Goal: Find specific page/section: Find specific page/section

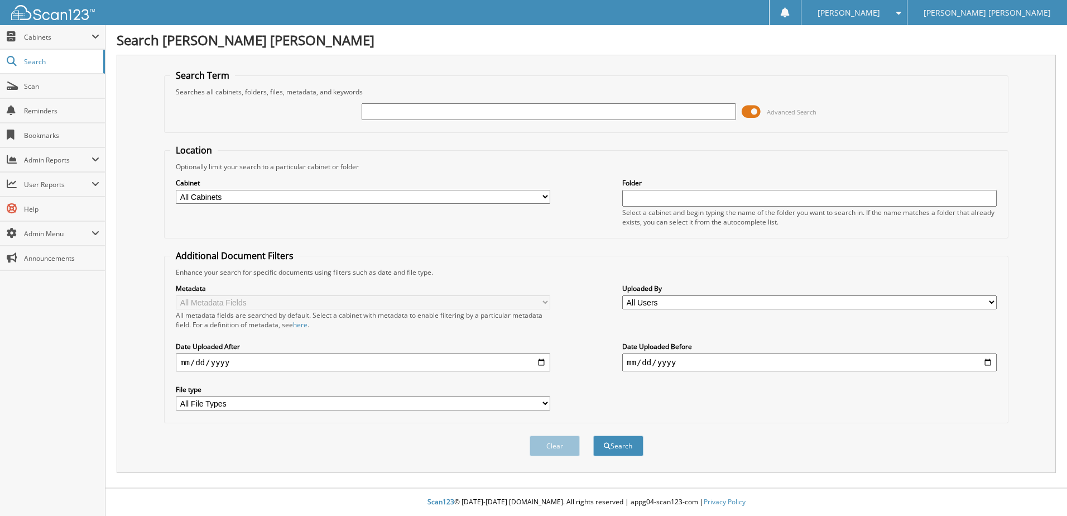
click at [496, 114] on input "text" at bounding box center [549, 111] width 374 height 17
type input "78897"
click at [593, 435] on button "Search" at bounding box center [618, 445] width 50 height 21
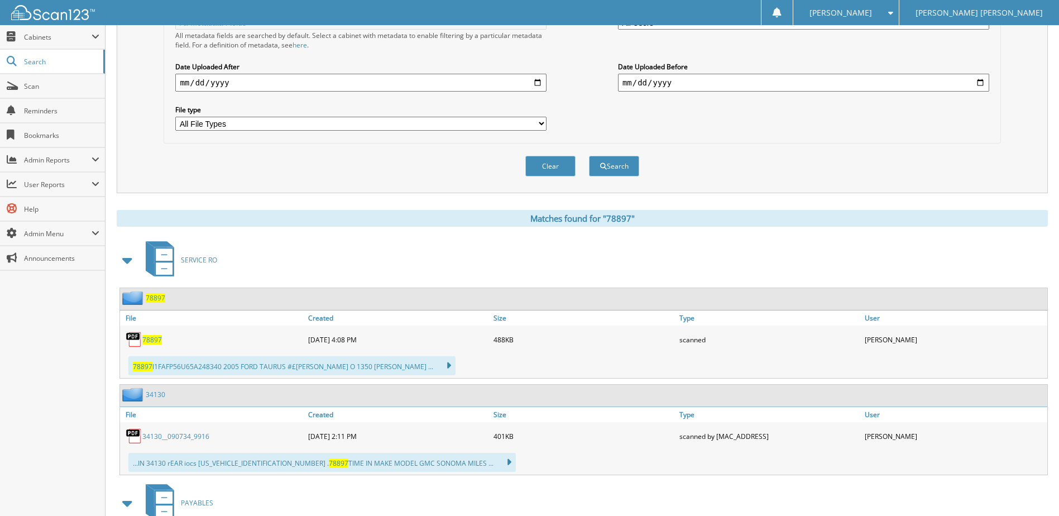
scroll to position [279, 0]
click at [148, 336] on span "78897" at bounding box center [152, 339] width 20 height 9
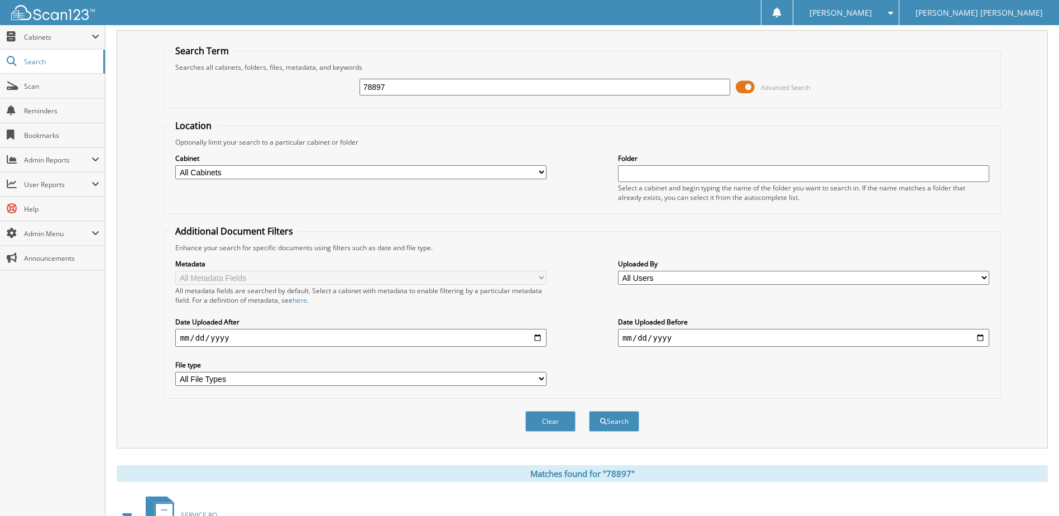
scroll to position [0, 0]
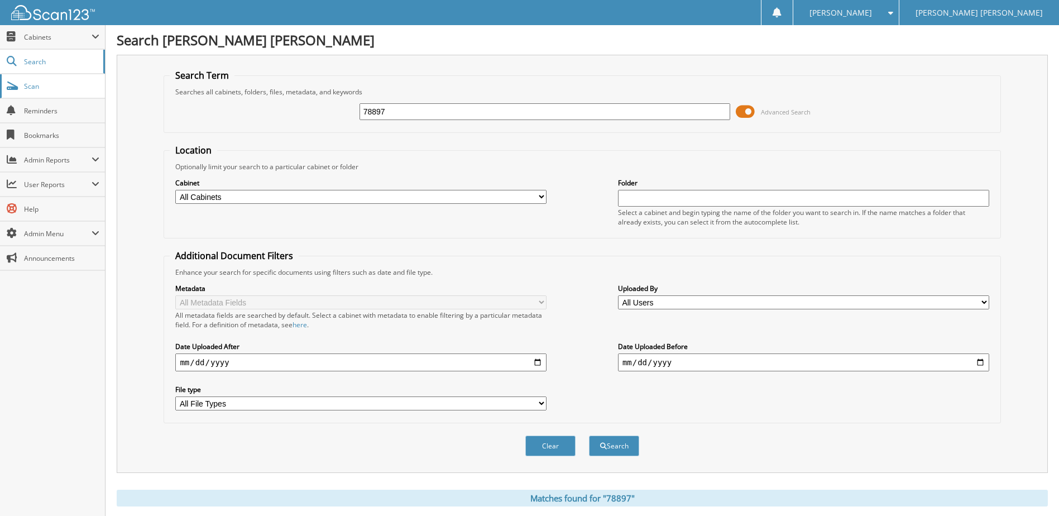
click at [8, 80] on link "Scan" at bounding box center [52, 86] width 105 height 24
